Goal: Obtain resource: Download file/media

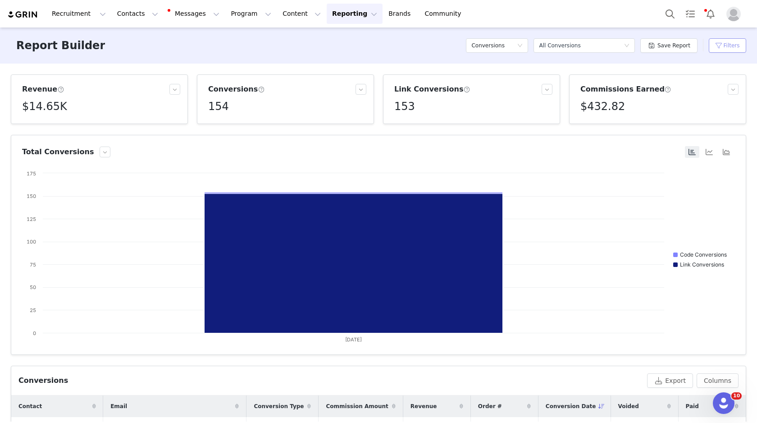
click at [724, 48] on button "Filters" at bounding box center [727, 45] width 37 height 14
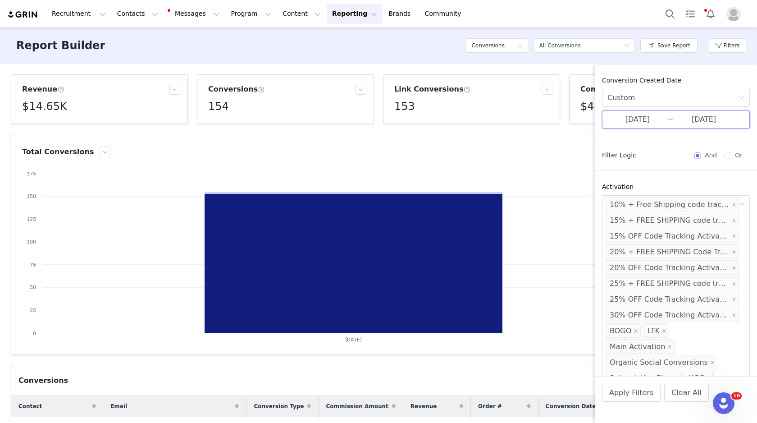
click at [649, 113] on span "[DATE] ~ [DATE]" at bounding box center [676, 119] width 148 height 18
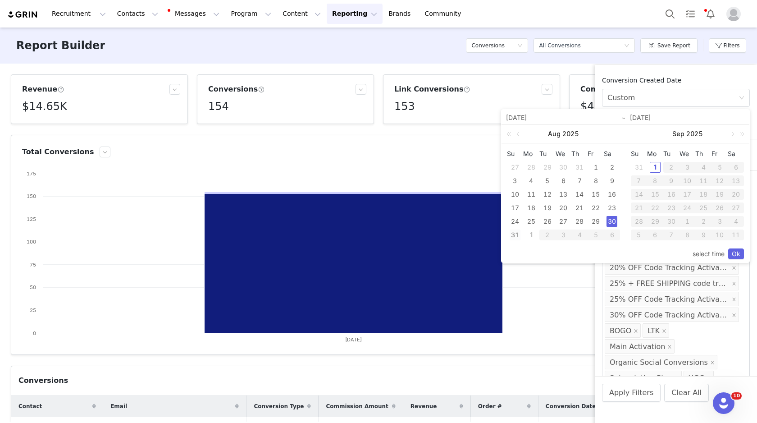
click at [513, 235] on div "31" at bounding box center [515, 234] width 11 height 11
type input "[DATE]"
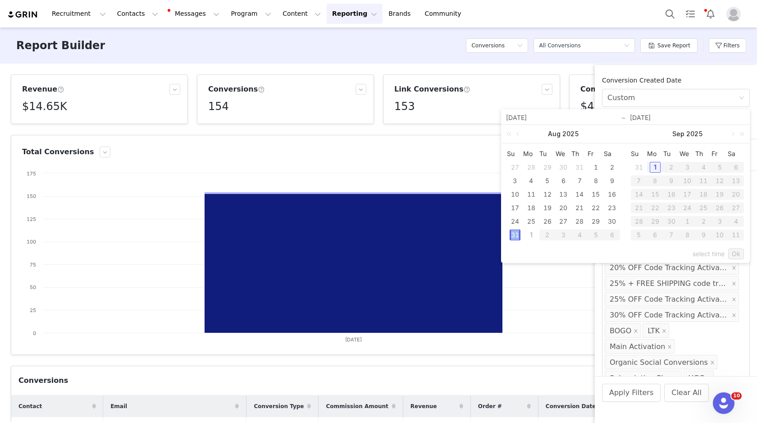
type input "[DATE]"
click at [743, 253] on link "Ok" at bounding box center [737, 253] width 16 height 11
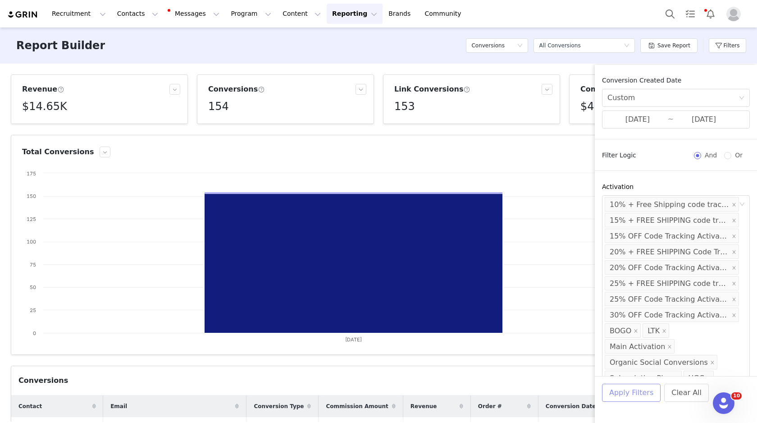
click at [645, 398] on button "Apply Filters" at bounding box center [631, 393] width 59 height 18
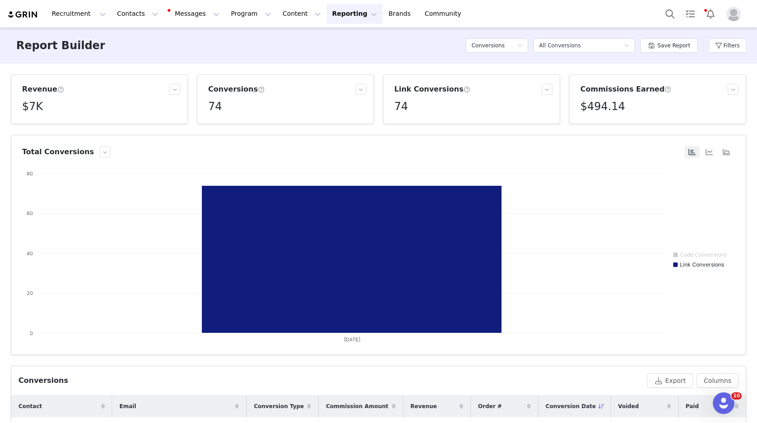
click at [723, 37] on div "Filters" at bounding box center [727, 45] width 37 height 27
click at [722, 44] on button "Filters" at bounding box center [727, 45] width 37 height 14
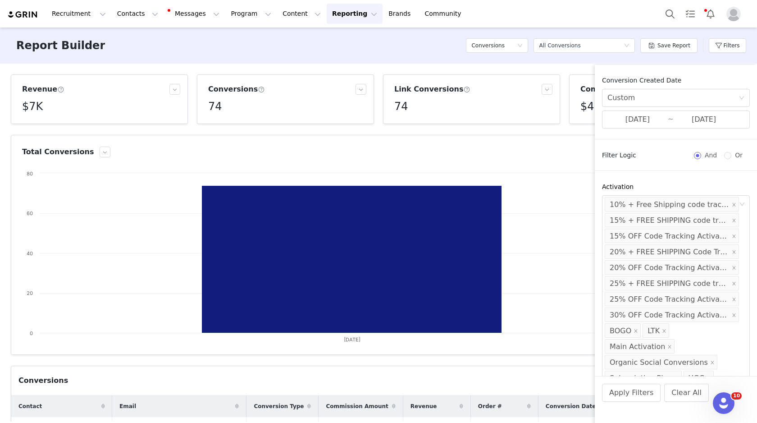
click at [524, 102] on div "74" at bounding box center [473, 106] width 158 height 16
click at [585, 105] on h5 "$494.14" at bounding box center [603, 106] width 45 height 16
copy h5 "$494.14"
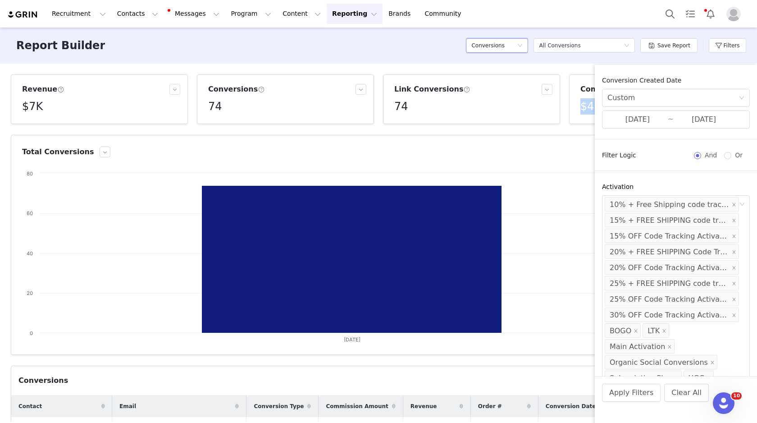
click at [516, 47] on div "Conversions" at bounding box center [495, 46] width 46 height 14
click at [497, 134] on h5 "Program" at bounding box center [499, 136] width 51 height 10
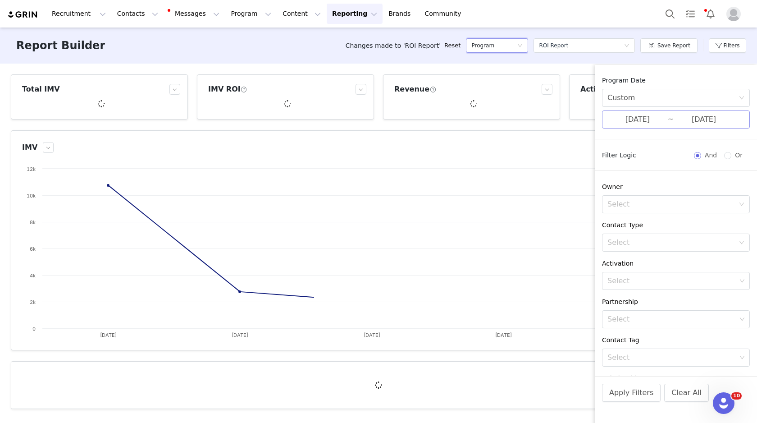
click at [648, 122] on input "[DATE]" at bounding box center [638, 120] width 60 height 12
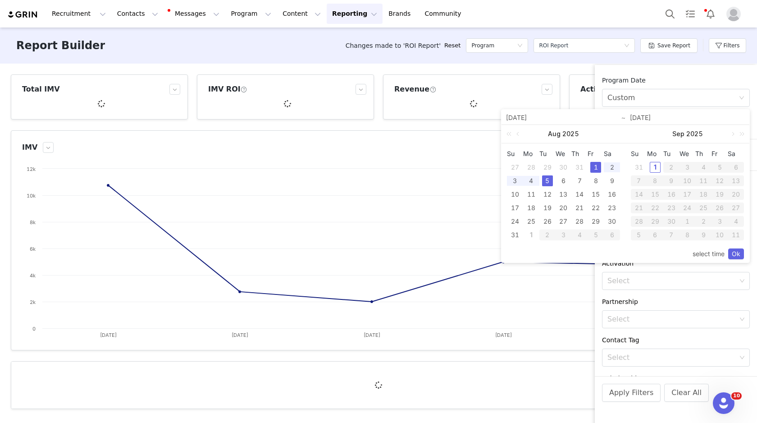
click at [596, 166] on div "1" at bounding box center [596, 167] width 11 height 11
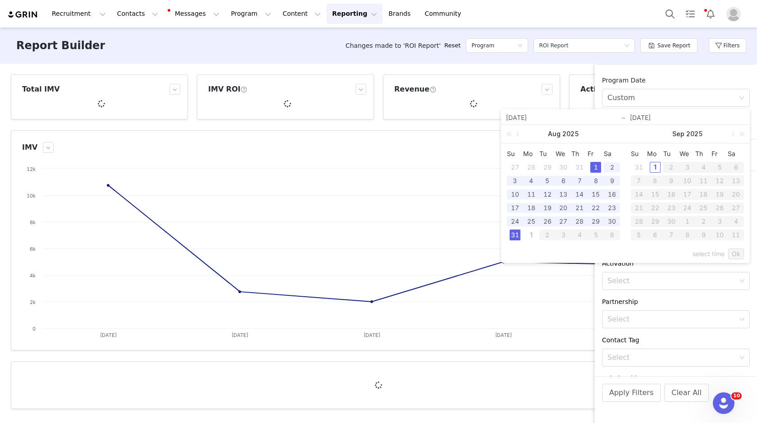
click at [513, 238] on div "31" at bounding box center [515, 234] width 11 height 11
type input "[DATE]"
click at [734, 251] on link "Ok" at bounding box center [737, 253] width 16 height 11
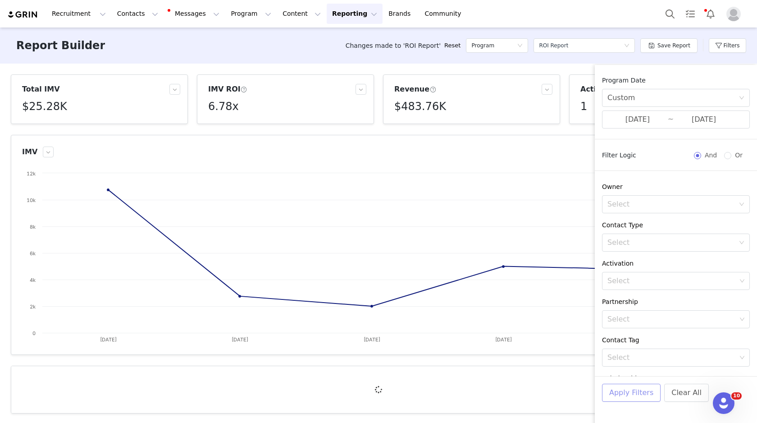
click at [636, 396] on button "Apply Filters" at bounding box center [631, 393] width 59 height 18
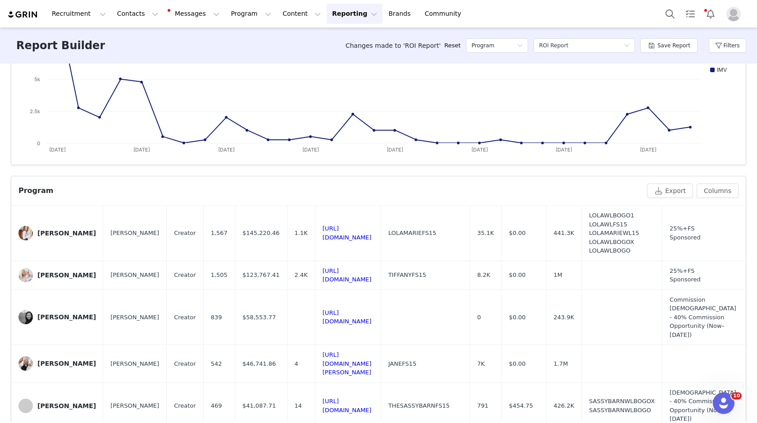
scroll to position [97, 0]
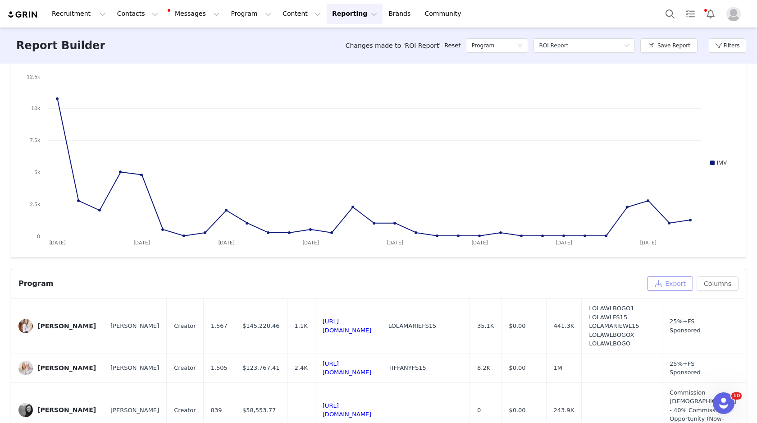
click at [676, 282] on button "Export" at bounding box center [670, 283] width 46 height 14
click at [719, 47] on button "Filters" at bounding box center [727, 45] width 37 height 14
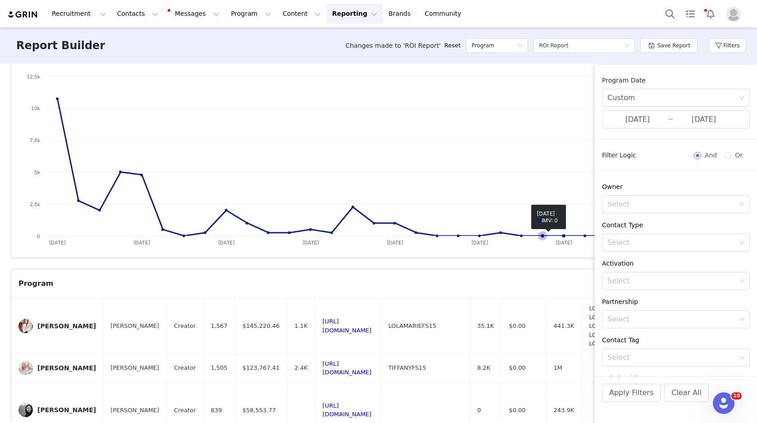
click at [553, 129] on rect at bounding box center [378, 162] width 713 height 180
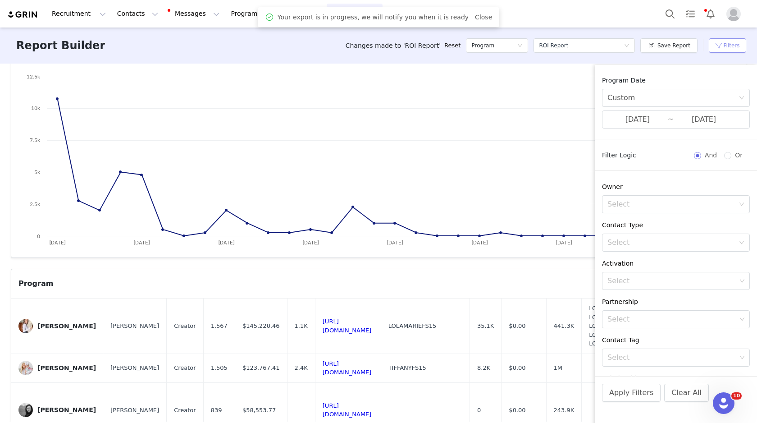
click at [724, 45] on button "Filters" at bounding box center [727, 45] width 37 height 14
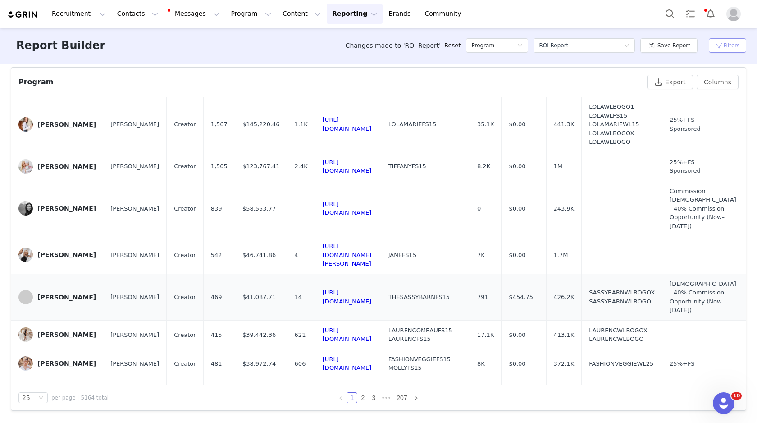
scroll to position [0, 0]
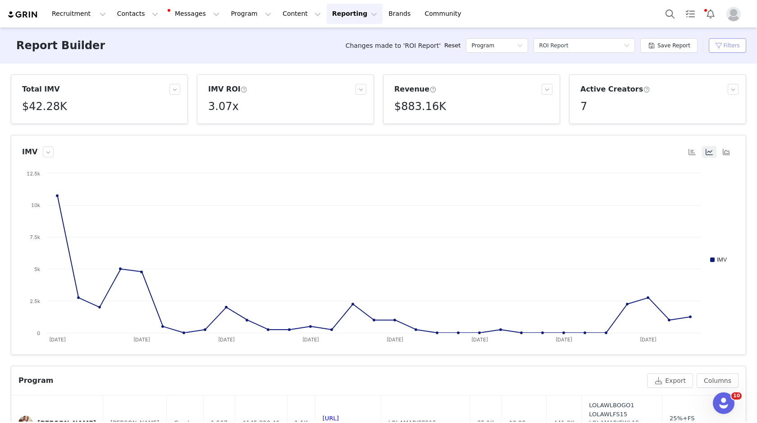
click at [731, 43] on button "Filters" at bounding box center [727, 45] width 37 height 14
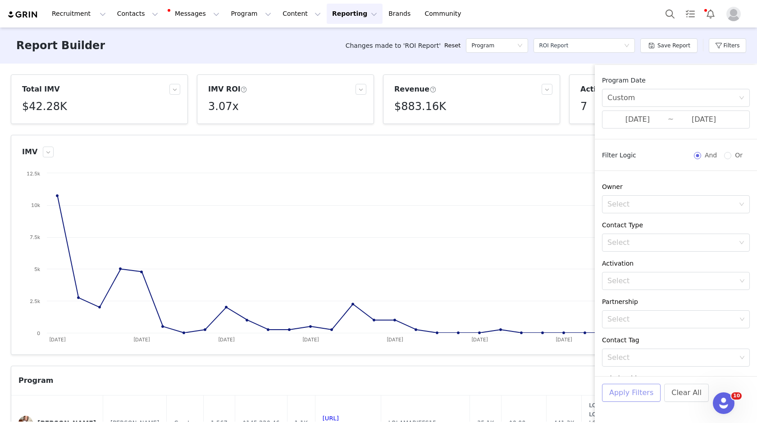
click at [636, 393] on button "Apply Filters" at bounding box center [631, 393] width 59 height 18
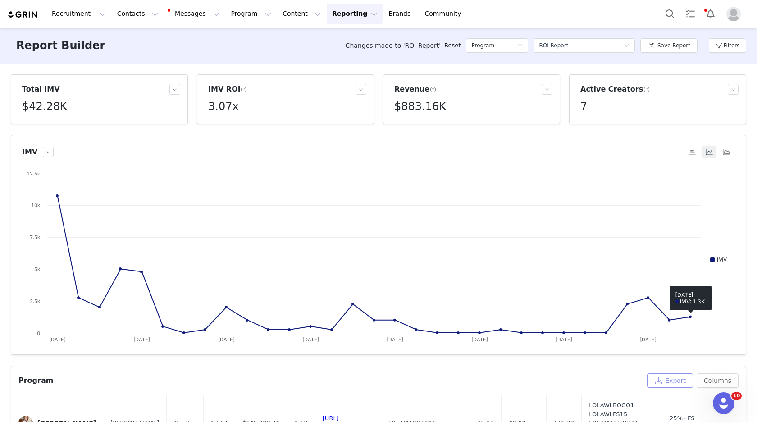
click at [678, 379] on button "Export" at bounding box center [670, 380] width 46 height 14
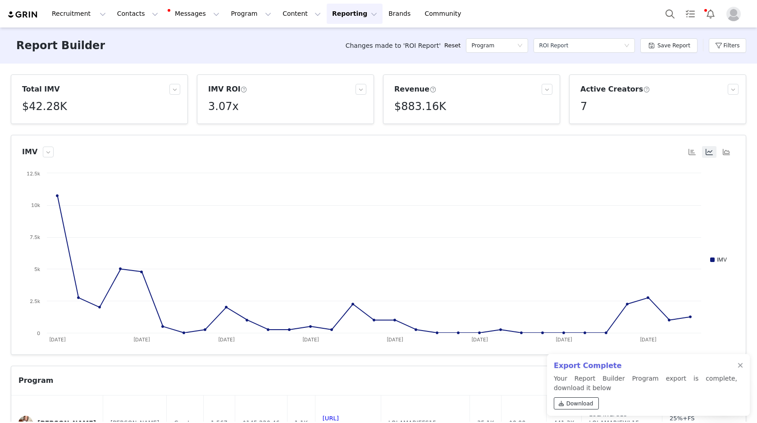
click at [569, 403] on span "Download" at bounding box center [580, 403] width 27 height 8
click at [739, 293] on div at bounding box center [740, 296] width 5 height 7
click at [742, 366] on div at bounding box center [740, 365] width 5 height 7
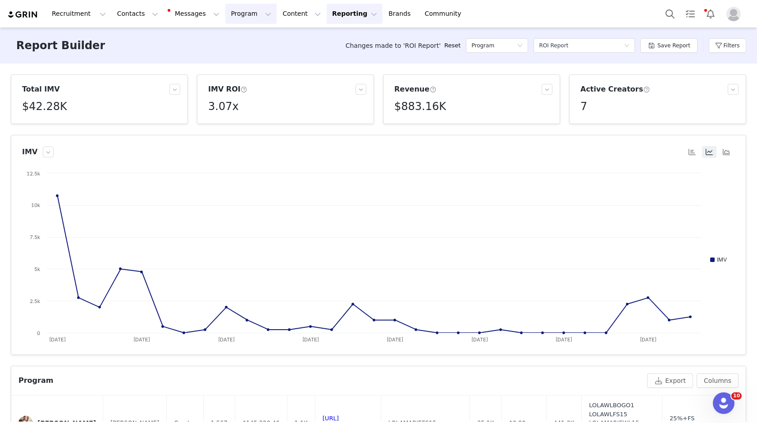
click at [225, 18] on button "Program Program" at bounding box center [250, 14] width 51 height 20
click at [229, 38] on p "Activations" at bounding box center [236, 39] width 35 height 9
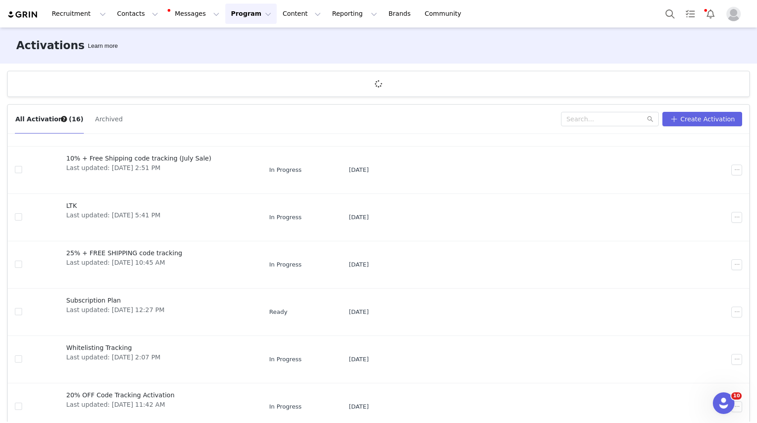
scroll to position [207, 0]
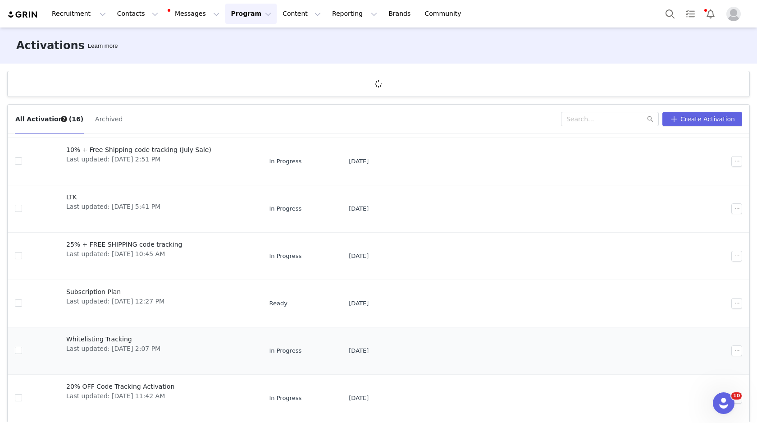
click at [111, 341] on span "Whitelisting Tracking" at bounding box center [113, 338] width 94 height 9
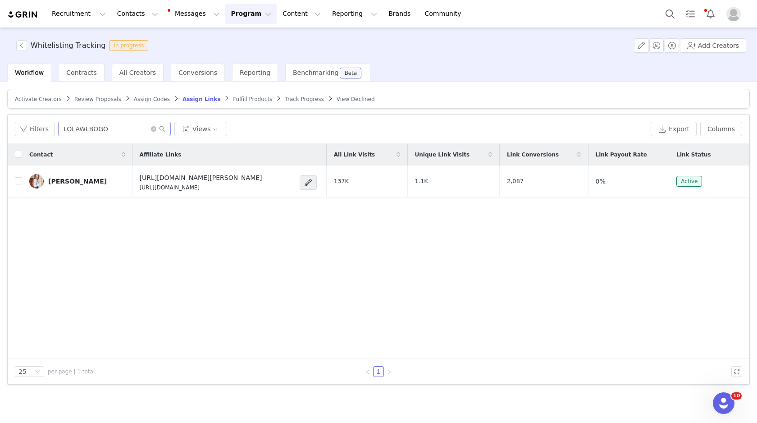
click at [156, 127] on span at bounding box center [158, 129] width 14 height 6
click at [243, 69] on span "Reporting" at bounding box center [255, 72] width 31 height 7
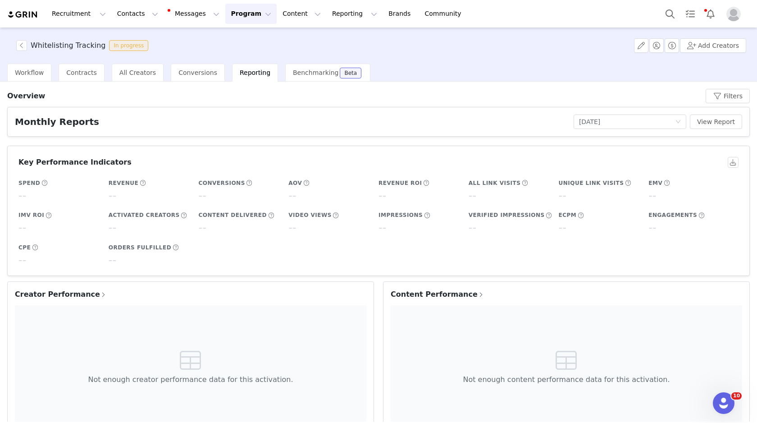
click at [60, 294] on span "Creator Performance" at bounding box center [61, 294] width 92 height 11
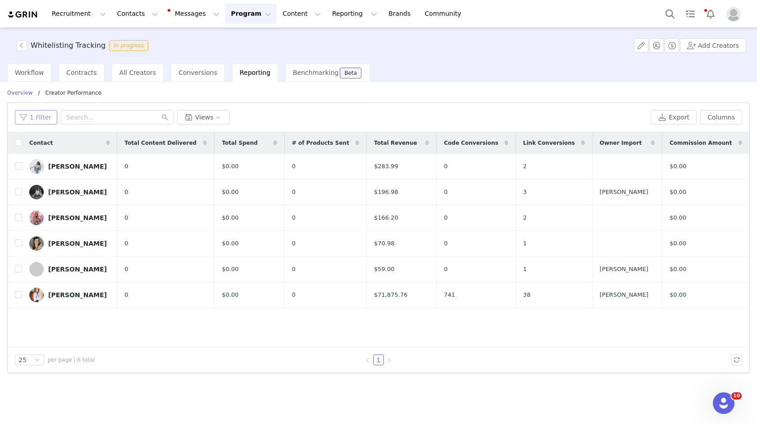
click at [45, 117] on button "1 Filter" at bounding box center [36, 117] width 42 height 14
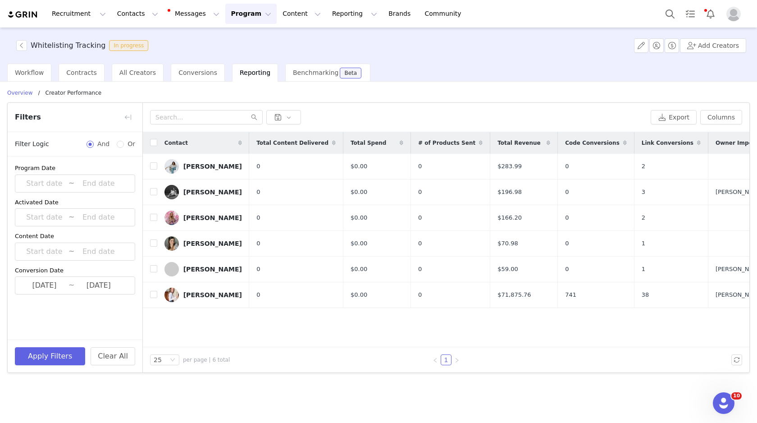
click at [41, 275] on div "Conversion Date [DATE] ~ [DATE]" at bounding box center [75, 280] width 120 height 29
click at [51, 287] on input "[DATE]" at bounding box center [44, 286] width 48 height 12
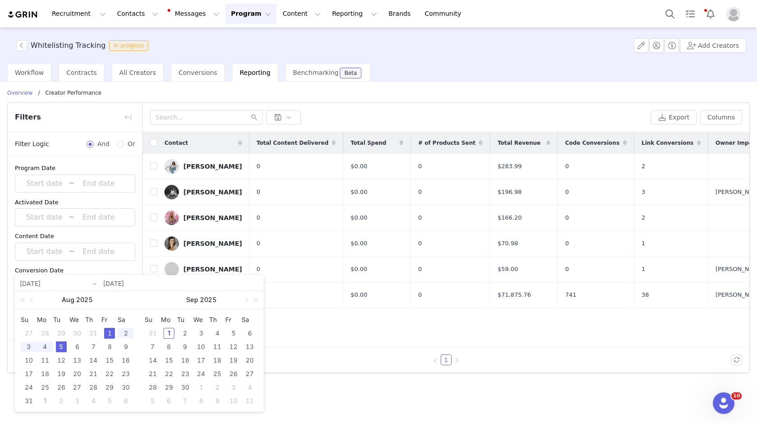
click at [110, 332] on div "1" at bounding box center [109, 333] width 11 height 11
click at [27, 402] on div "31" at bounding box center [28, 400] width 11 height 11
type input "[DATE]"
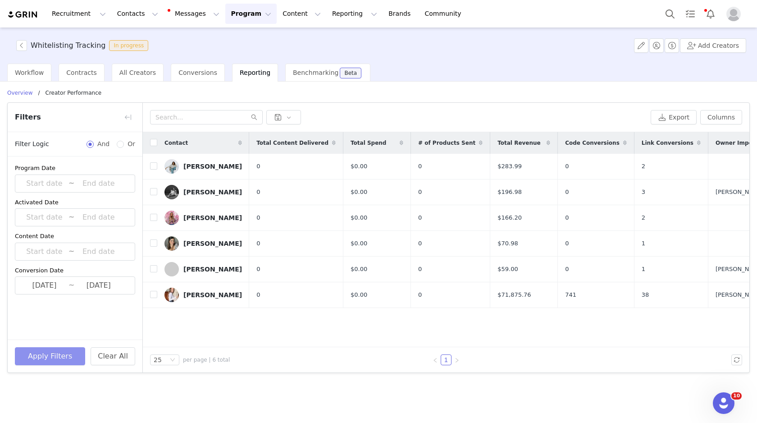
click at [46, 362] on button "Apply Filters" at bounding box center [50, 356] width 70 height 18
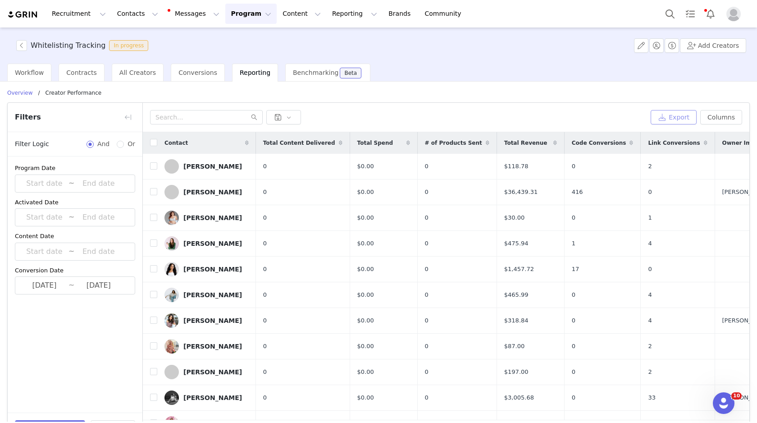
click at [678, 115] on button "Export" at bounding box center [674, 117] width 46 height 14
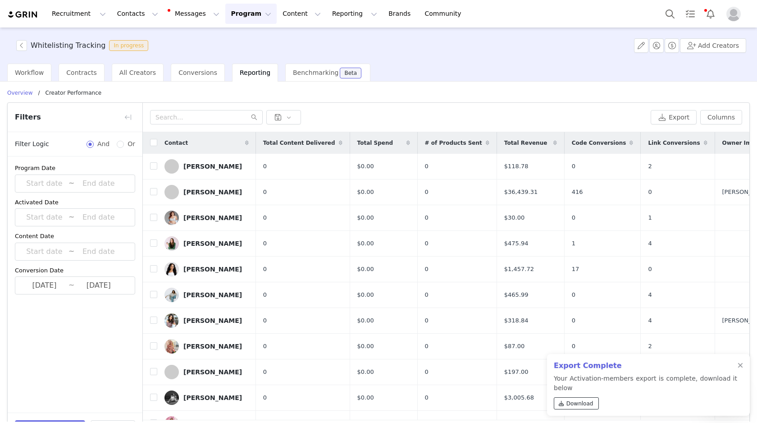
click at [587, 404] on span "Download" at bounding box center [580, 403] width 27 height 8
click at [569, 403] on span "Download" at bounding box center [580, 403] width 27 height 8
click at [581, 402] on span "Download" at bounding box center [580, 403] width 27 height 8
